Goal: Transaction & Acquisition: Purchase product/service

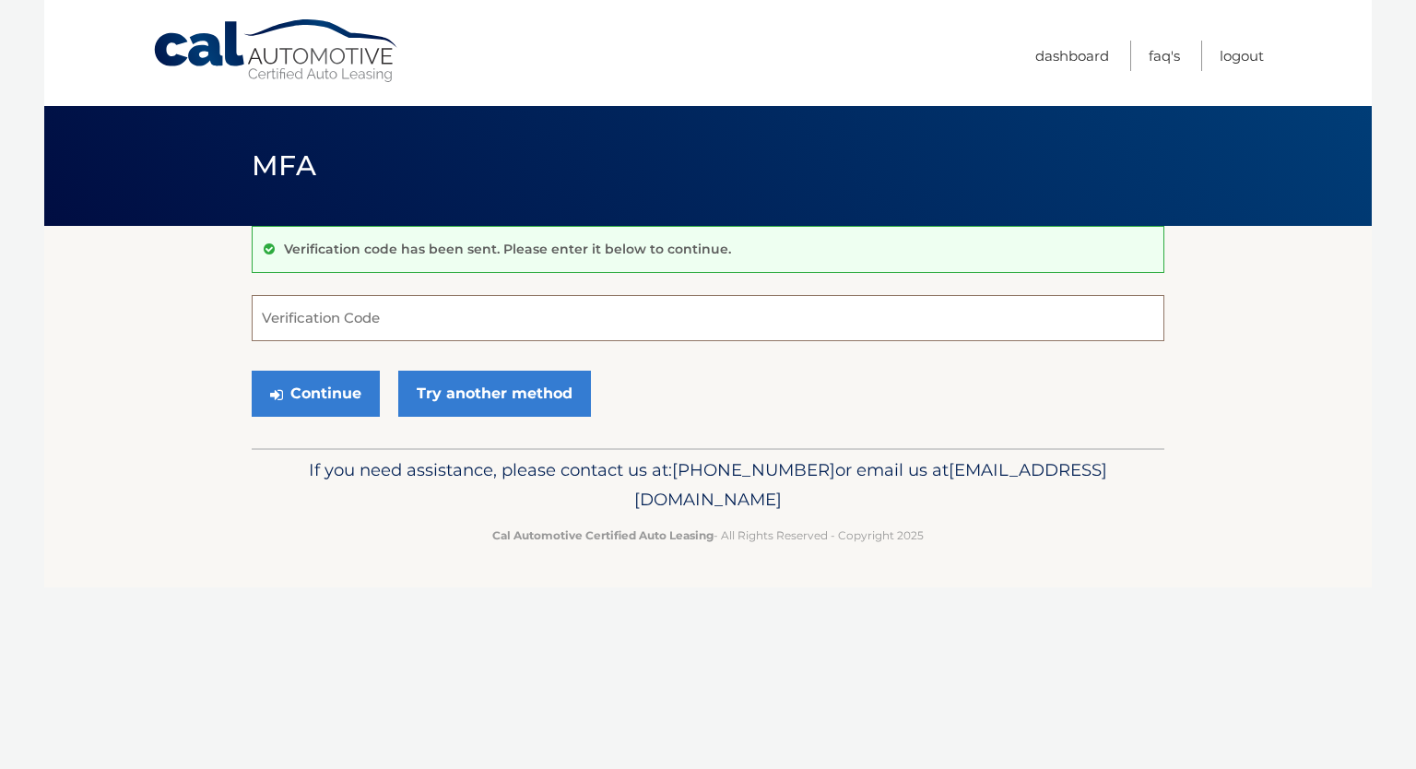
click at [361, 316] on input "Verification Code" at bounding box center [708, 318] width 913 height 46
type input "639615"
click at [286, 388] on button "Continue" at bounding box center [316, 394] width 128 height 46
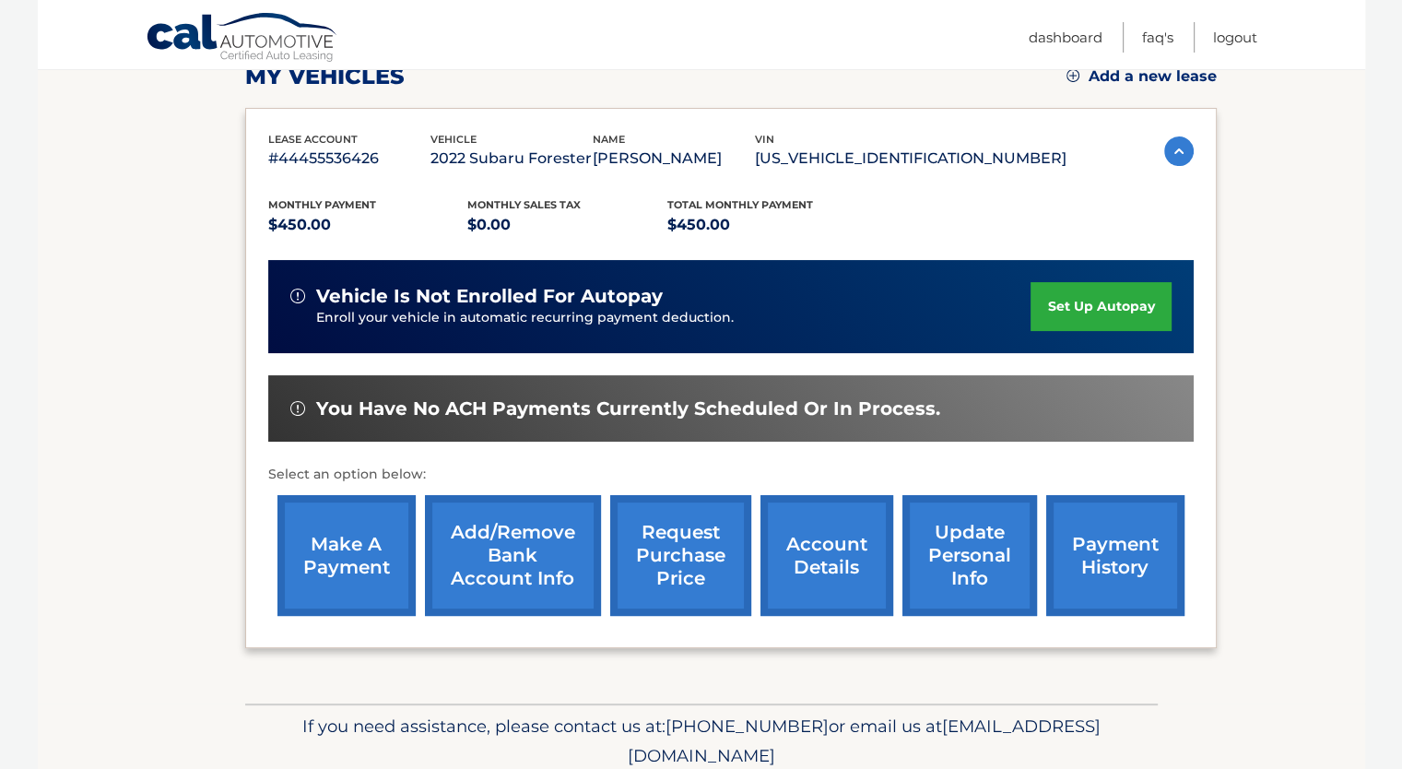
scroll to position [277, 0]
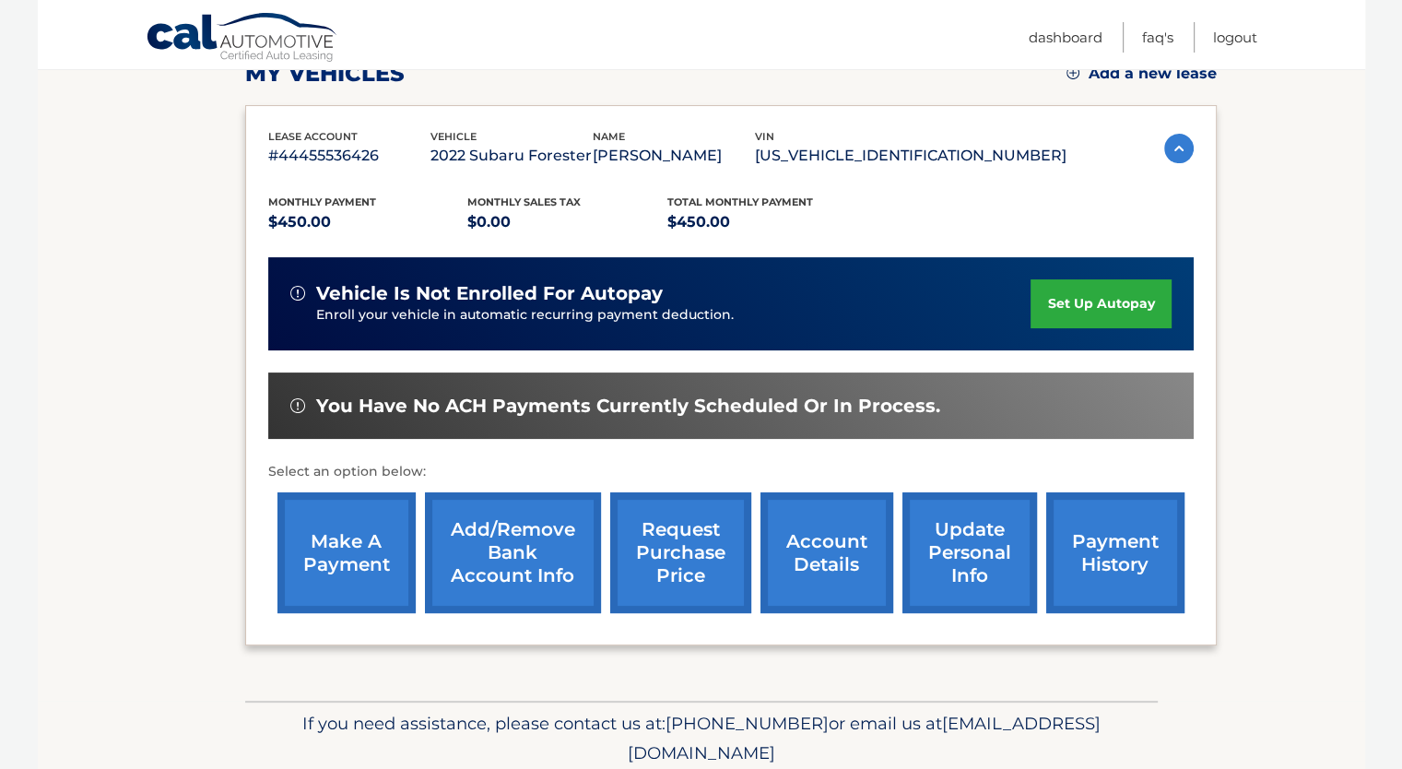
click at [322, 542] on link "make a payment" at bounding box center [346, 552] width 138 height 121
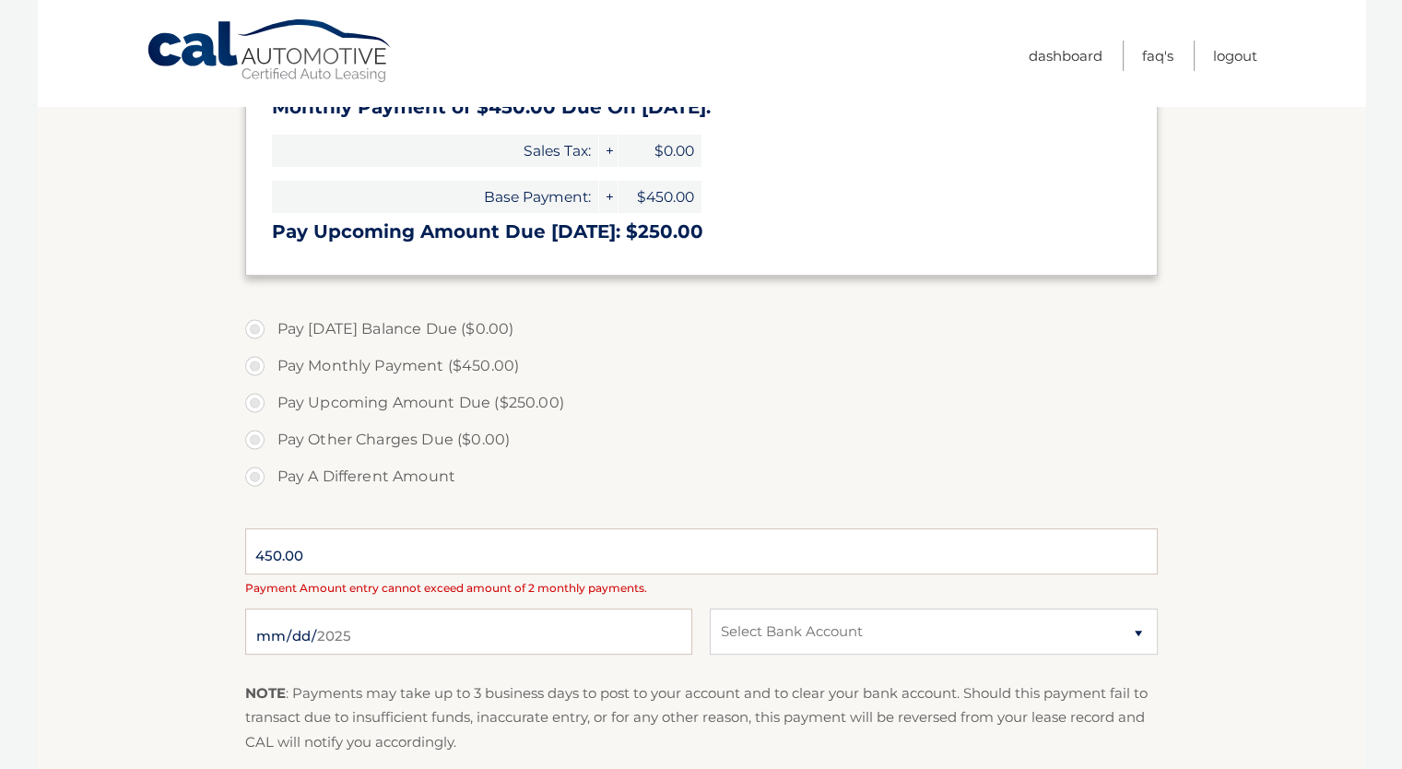
scroll to position [461, 0]
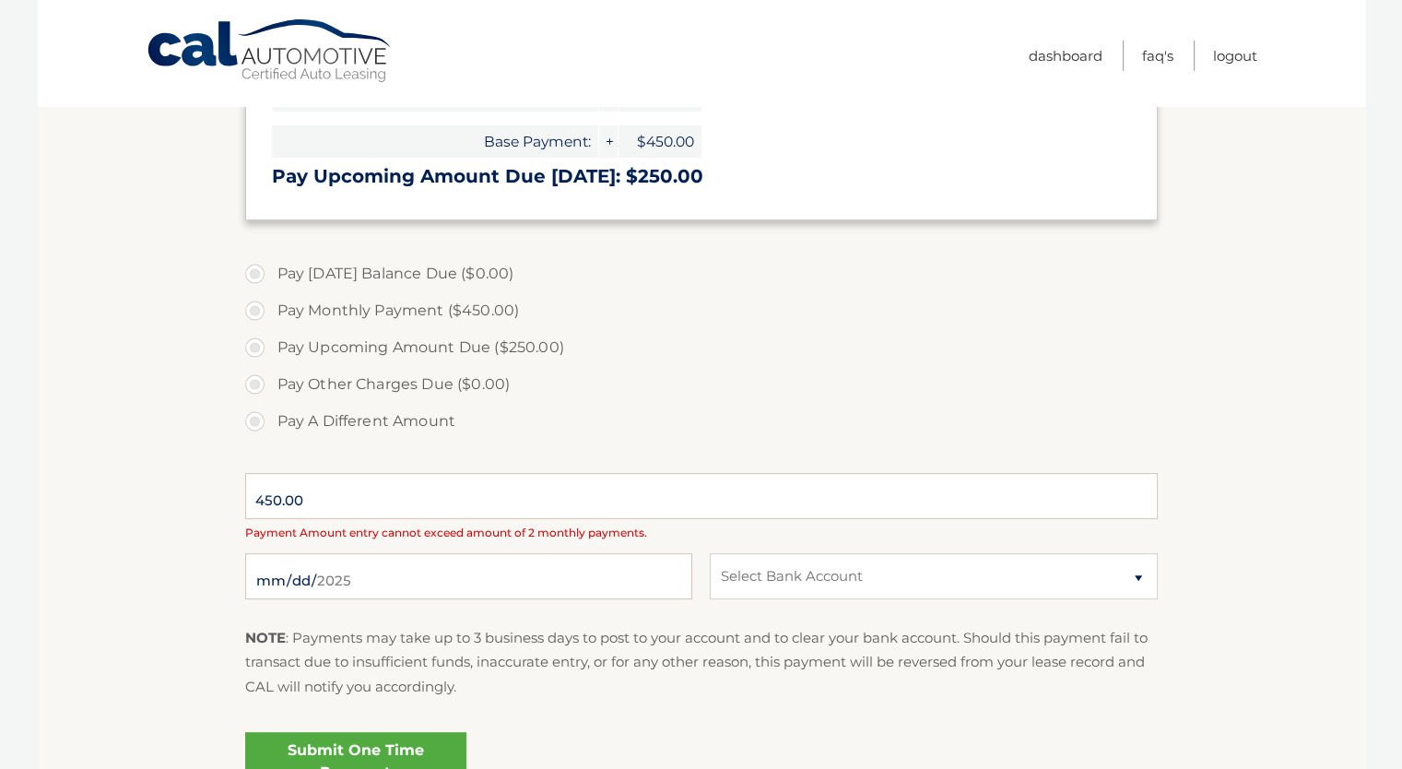
type input "250.00"
select select "ZDkxZjBlNTgtZjRlMy00M2UwLWJiYzAtNjQ4NTZmMDYxMmVk"
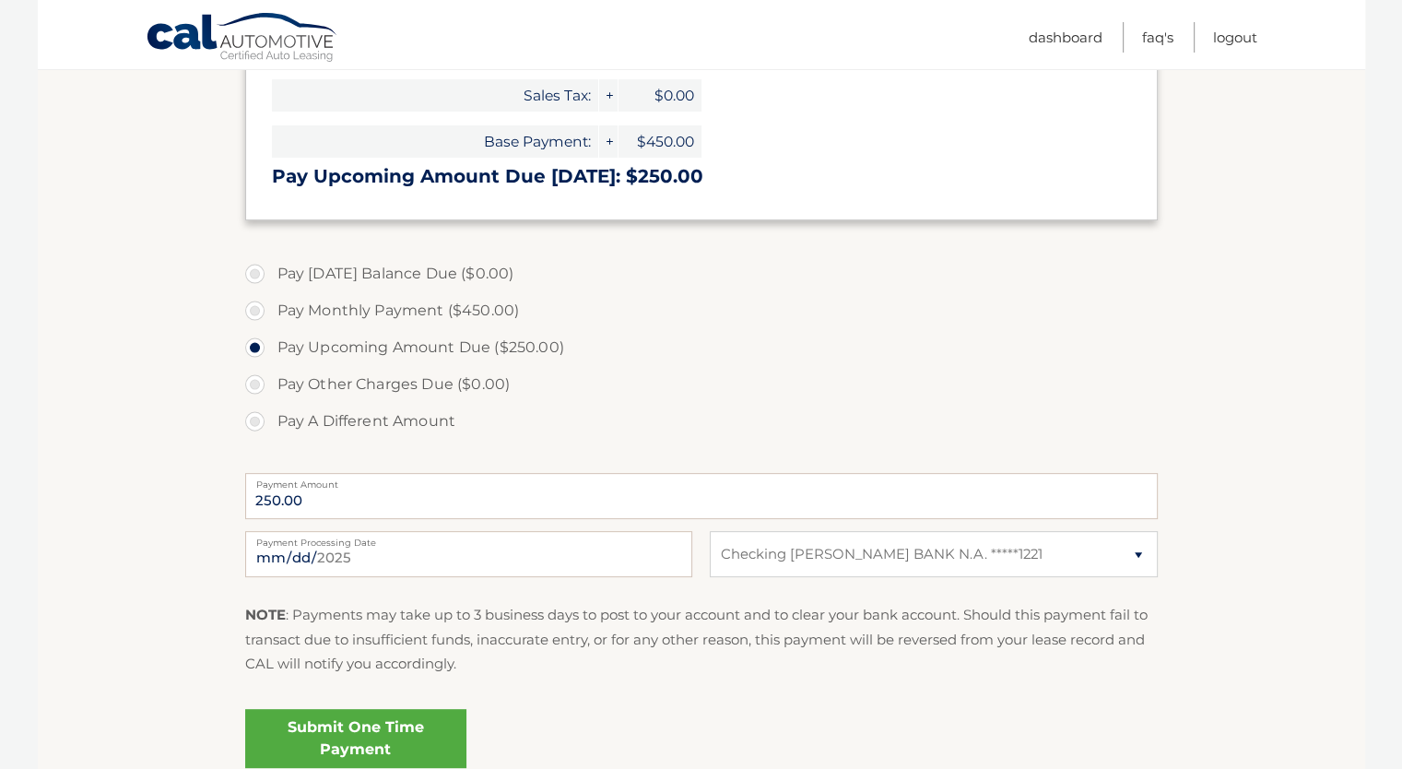
click at [253, 417] on label "Pay A Different Amount" at bounding box center [701, 421] width 913 height 37
click at [253, 417] on input "Pay A Different Amount" at bounding box center [262, 418] width 18 height 30
radio input "true"
type input "500.00"
click at [77, 528] on section "Account Overview | Make a Payment Payment Information Credits (Payments Receive…" at bounding box center [702, 280] width 1328 height 1030
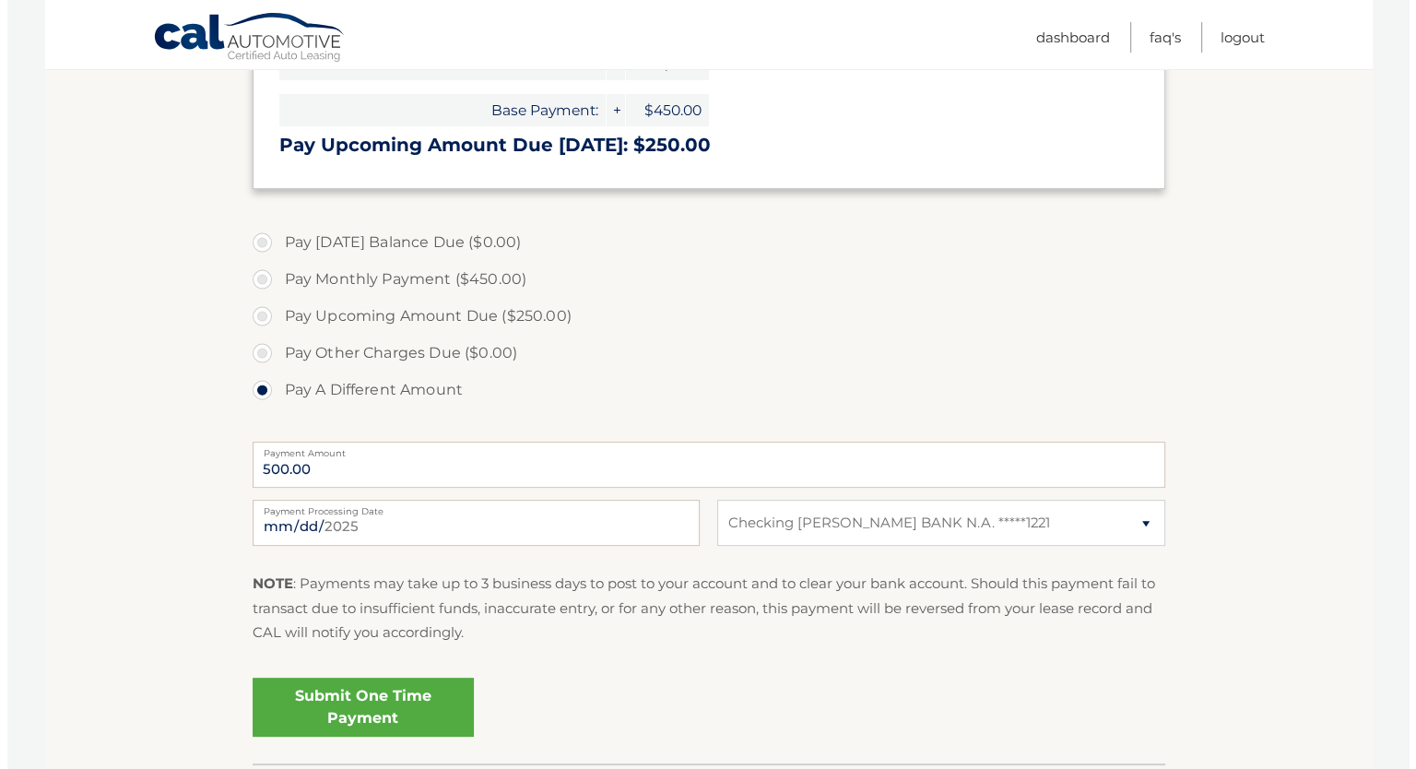
scroll to position [534, 0]
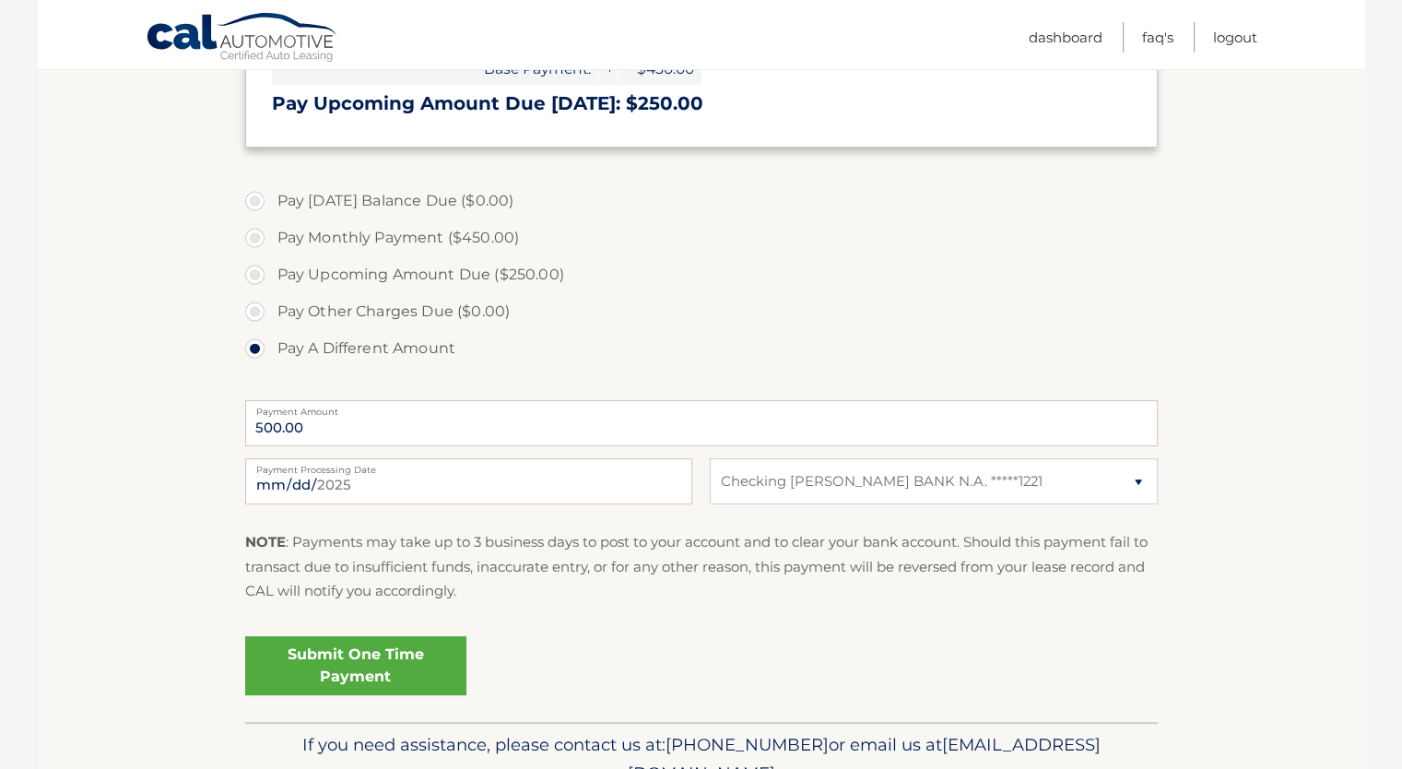
click at [342, 665] on link "Submit One Time Payment" at bounding box center [355, 665] width 221 height 59
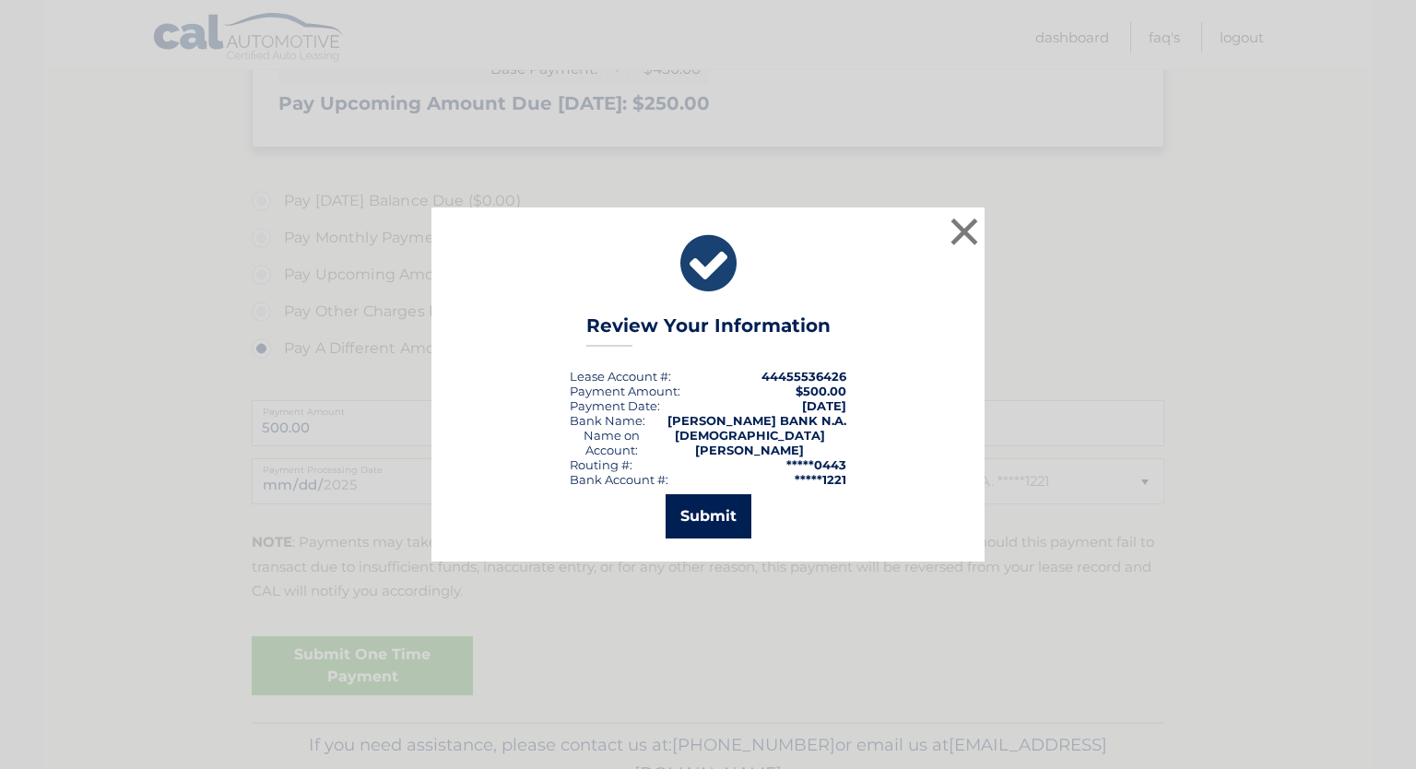
click at [691, 502] on button "Submit" at bounding box center [709, 516] width 86 height 44
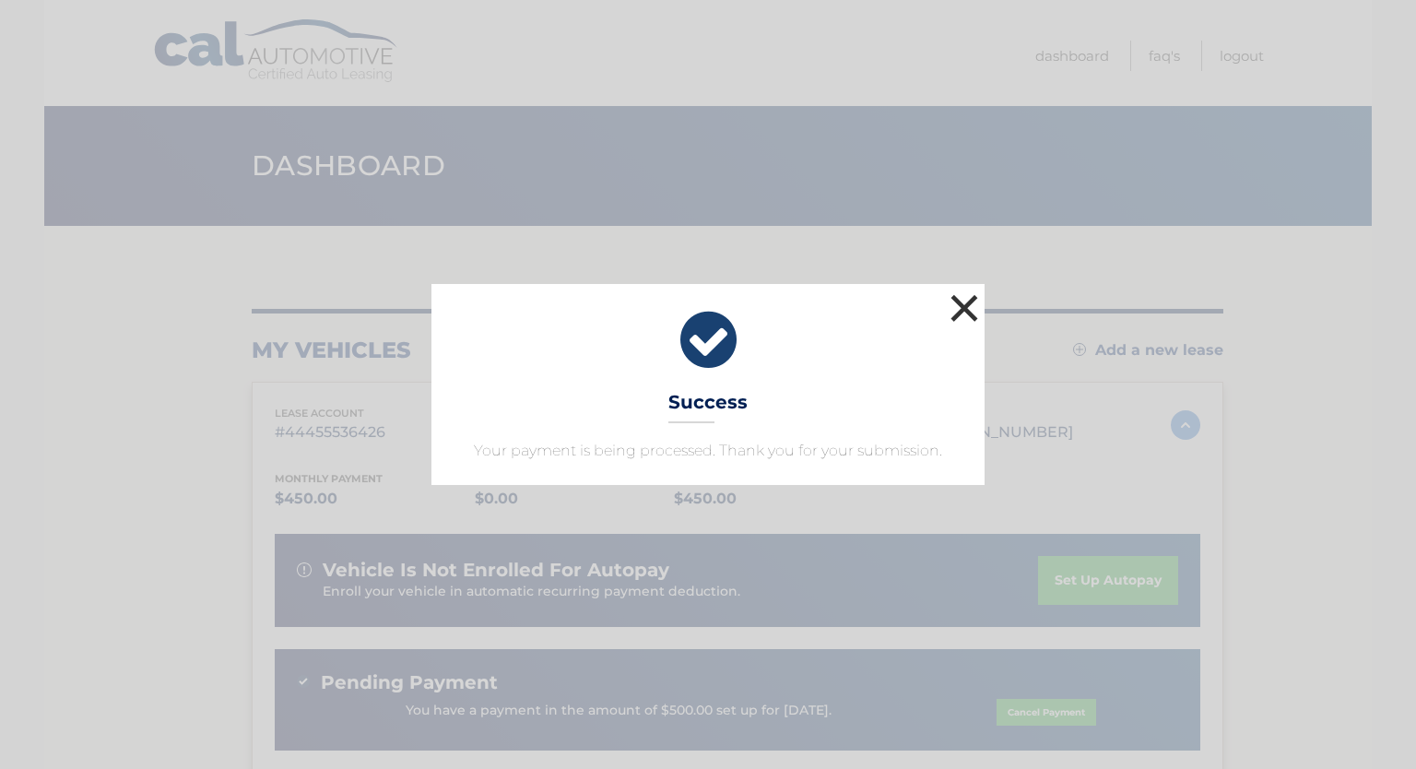
click at [966, 292] on button "×" at bounding box center [964, 307] width 37 height 37
